Goal: Find specific page/section: Find specific page/section

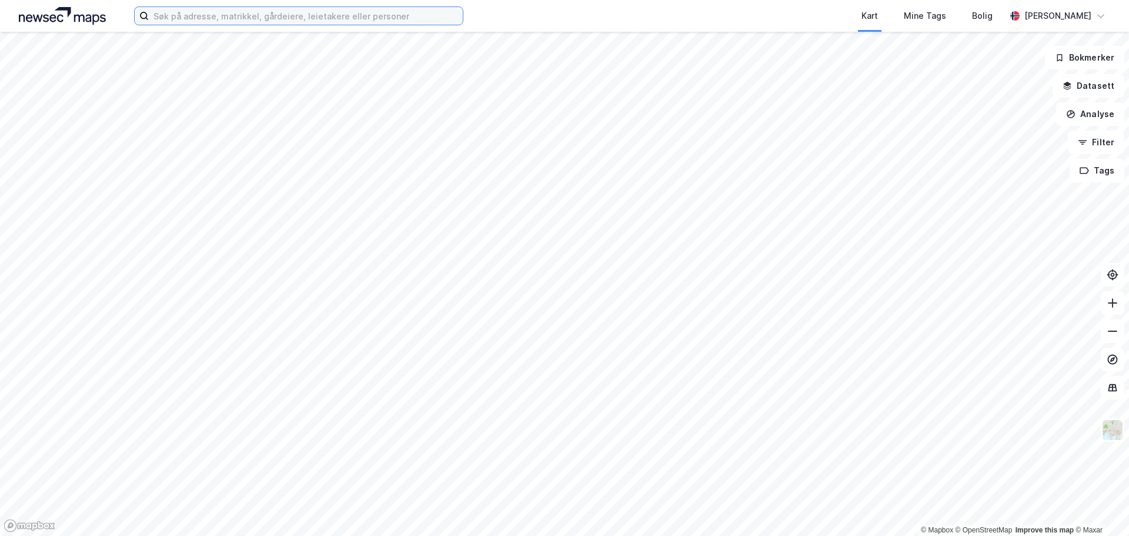
click at [305, 16] on input at bounding box center [306, 16] width 314 height 18
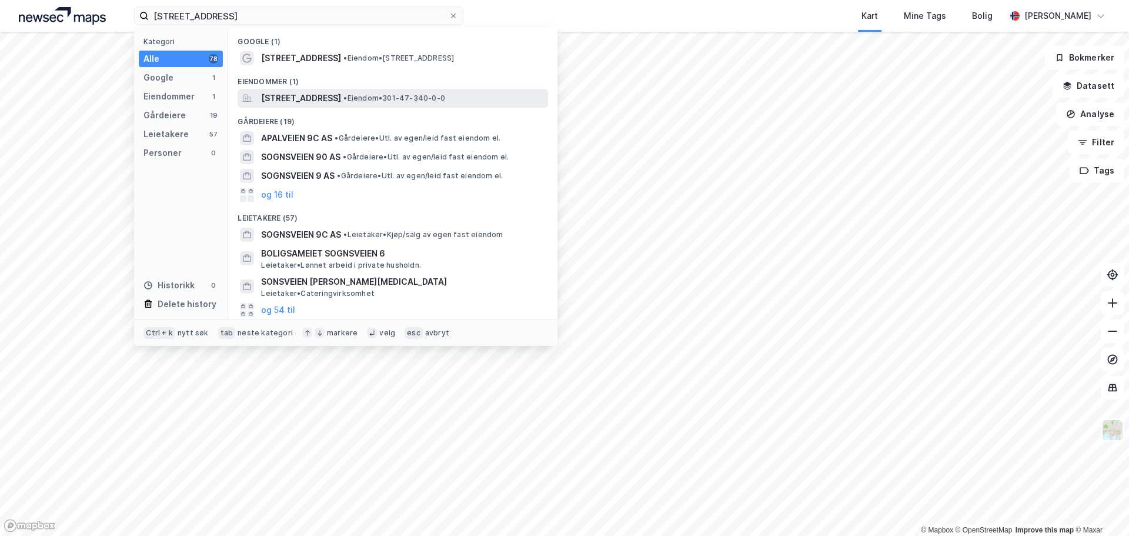
click at [340, 91] on span "[STREET_ADDRESS]" at bounding box center [301, 98] width 80 height 14
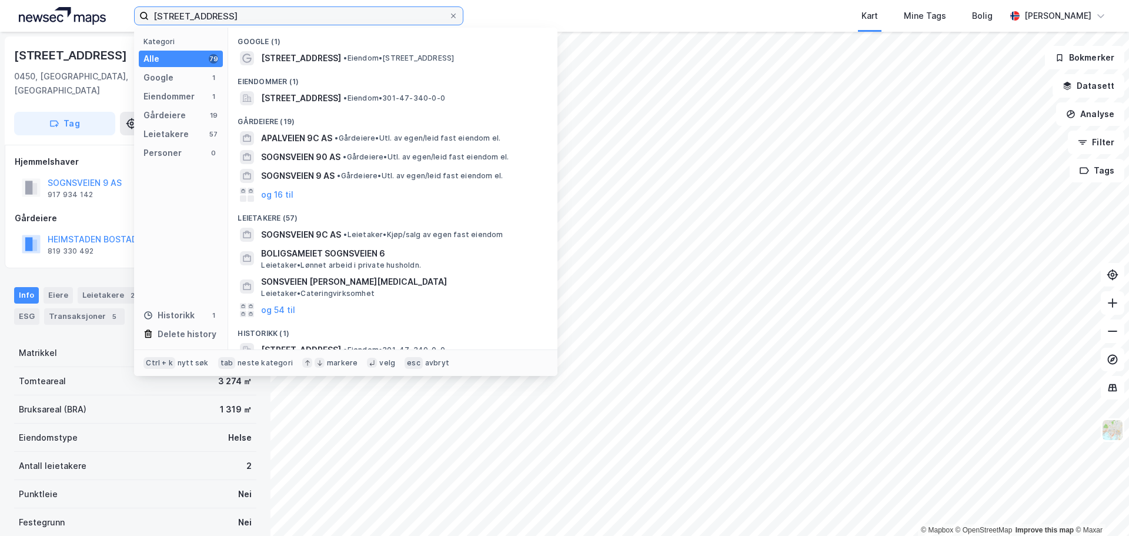
drag, startPoint x: 256, startPoint y: 19, endPoint x: 94, endPoint y: 21, distance: 161.7
click at [94, 21] on div "sognsveien 9c Kategori Alle 79 Google 1 Eiendommer 1 Gårdeiere 19 Leietakere 57…" at bounding box center [564, 16] width 1129 height 32
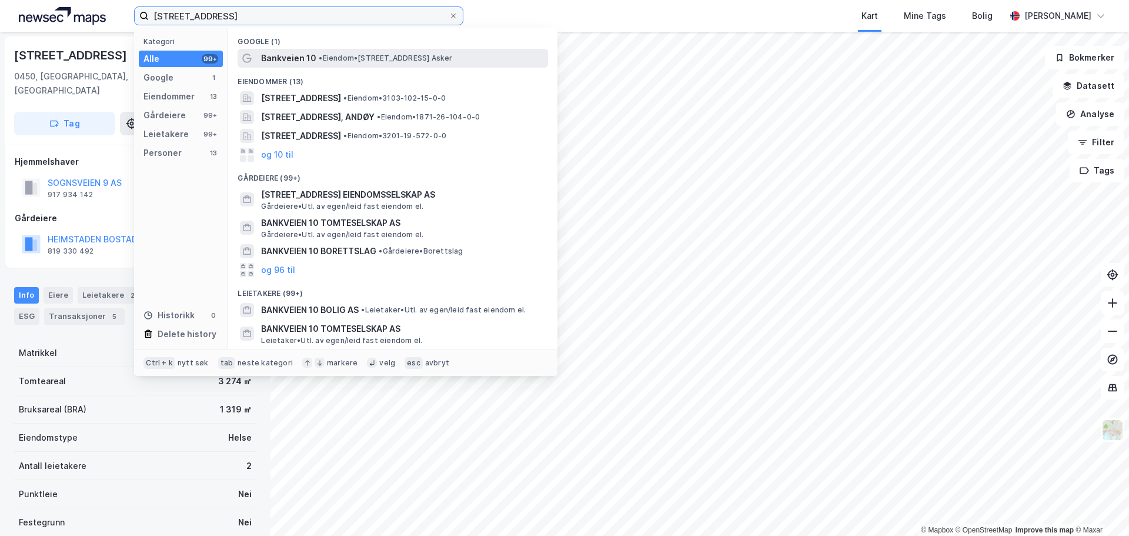
type input "[STREET_ADDRESS]"
click at [424, 56] on span "• Eiendom • [STREET_ADDRESS] [GEOGRAPHIC_DATA]" at bounding box center [385, 58] width 133 height 9
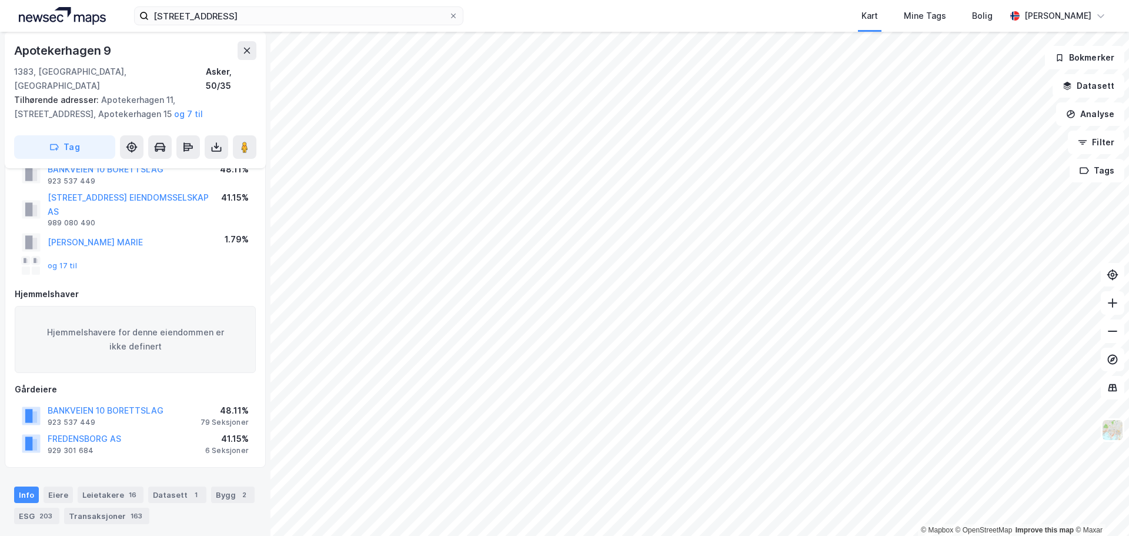
scroll to position [59, 0]
